Goal: Navigation & Orientation: Find specific page/section

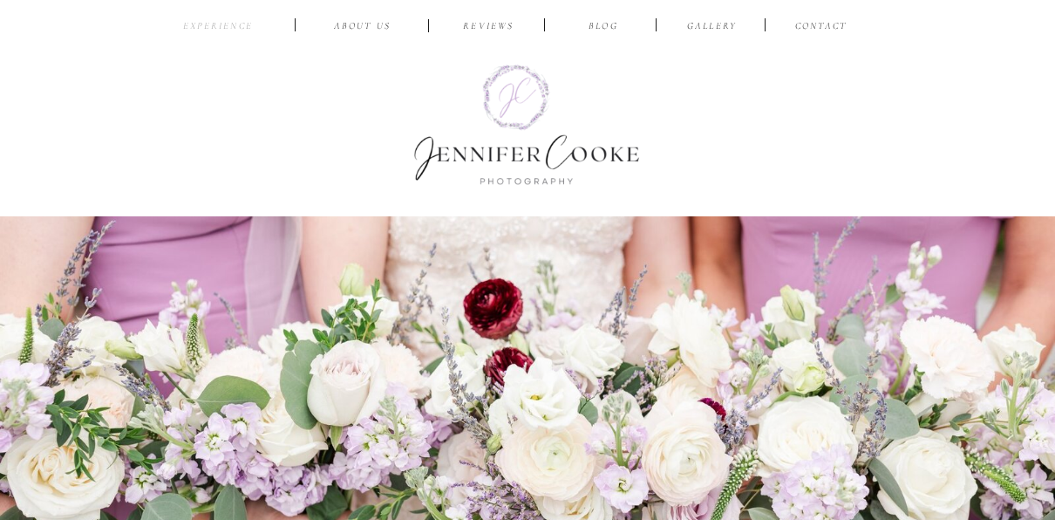
click at [229, 20] on nav "EXPERIENCE" at bounding box center [218, 27] width 82 height 17
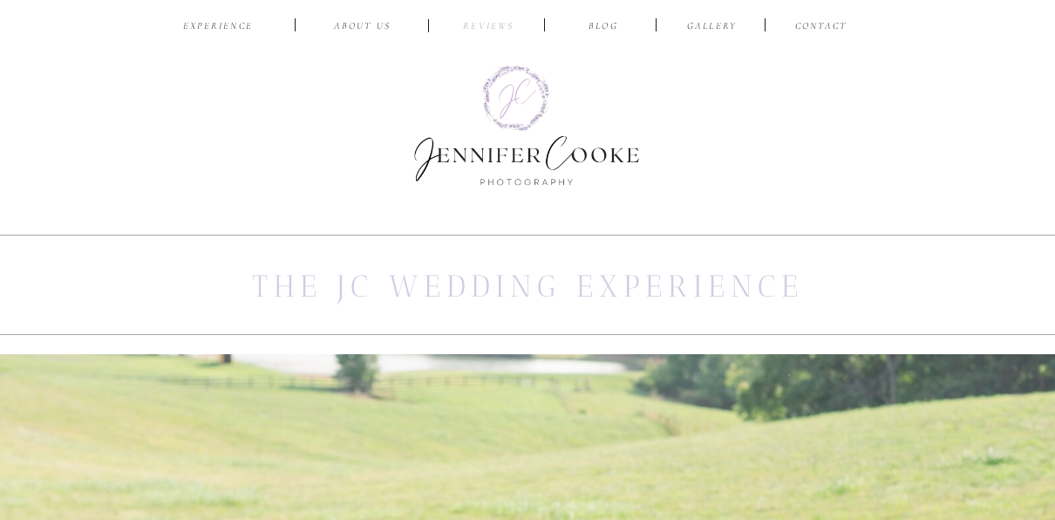
click at [484, 31] on nav "reviews" at bounding box center [488, 27] width 83 height 17
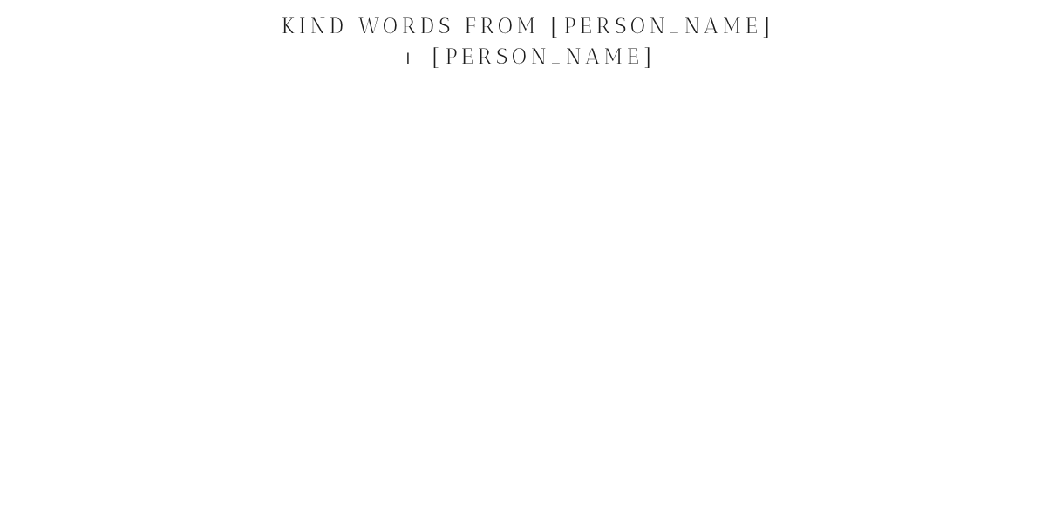
scroll to position [1951, 0]
